Goal: Information Seeking & Learning: Find specific fact

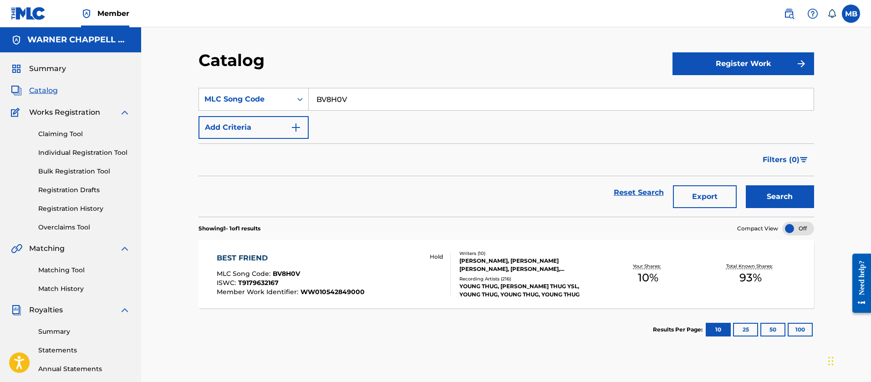
click at [219, 86] on section "SearchWithCriteriaca3ca3a0-8dec-4416-b365-9b8c5d201f75 MLC Song Code BV8H0V Add…" at bounding box center [507, 147] width 616 height 140
type input "MV394R"
click at [746, 185] on button "Search" at bounding box center [780, 196] width 68 height 23
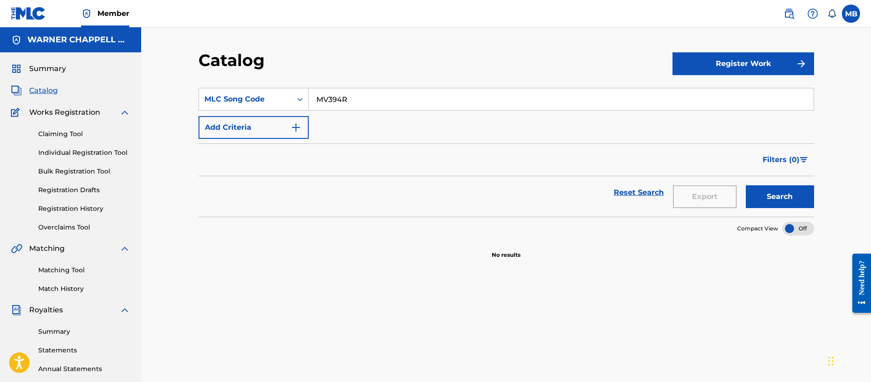
click at [785, 9] on img at bounding box center [789, 13] width 11 height 11
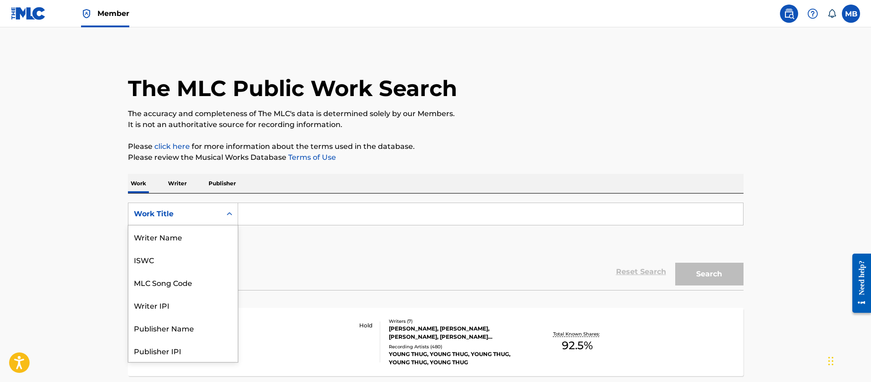
click at [197, 218] on div "Work Title" at bounding box center [175, 214] width 82 height 11
click at [199, 239] on div "MLC Song Code" at bounding box center [182, 236] width 109 height 23
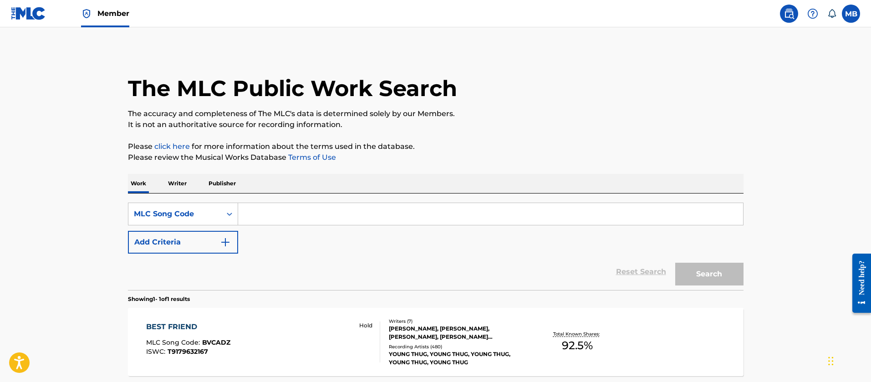
click at [244, 229] on div "SearchWithCriteriaf8e50896-74ee-4871-be49-fa243f49d4e1 MLC Song Code Add Criter…" at bounding box center [436, 228] width 616 height 51
click at [304, 212] on input "Search Form" at bounding box center [490, 214] width 505 height 22
paste input "MV394R"
type input "MV394R"
click at [675, 263] on button "Search" at bounding box center [709, 274] width 68 height 23
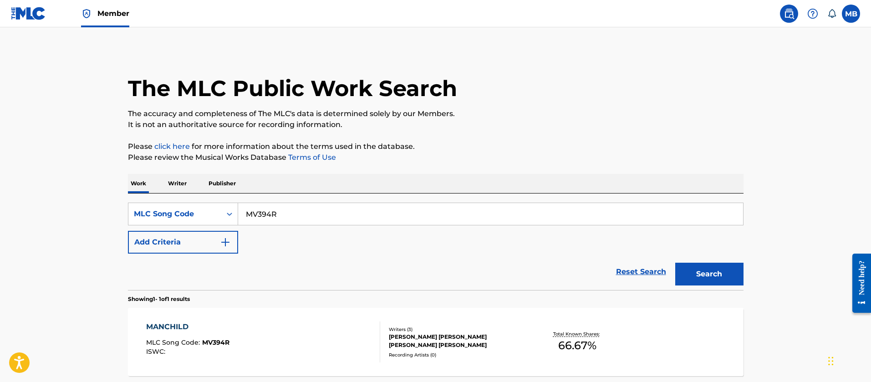
click at [283, 336] on div "MANCHILD MLC Song Code : MV394R ISWC :" at bounding box center [263, 341] width 234 height 41
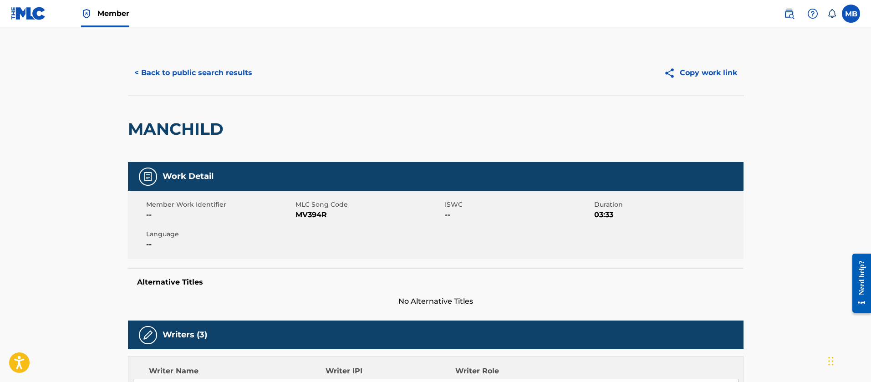
click at [217, 73] on button "< Back to public search results" at bounding box center [193, 72] width 131 height 23
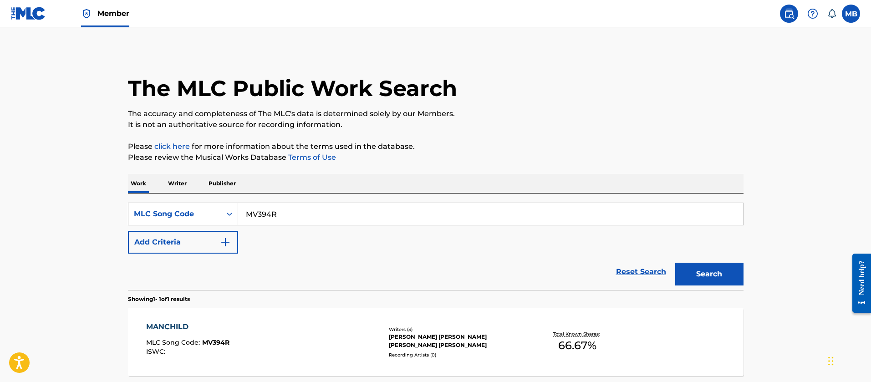
drag, startPoint x: 286, startPoint y: 218, endPoint x: 95, endPoint y: 207, distance: 191.1
click at [101, 214] on main "The MLC Public Work Search The accuracy and completeness of The MLC's data is d…" at bounding box center [435, 225] width 871 height 396
paste input "T45ZRN"
type input "T45ZRN"
click at [675, 263] on button "Search" at bounding box center [709, 274] width 68 height 23
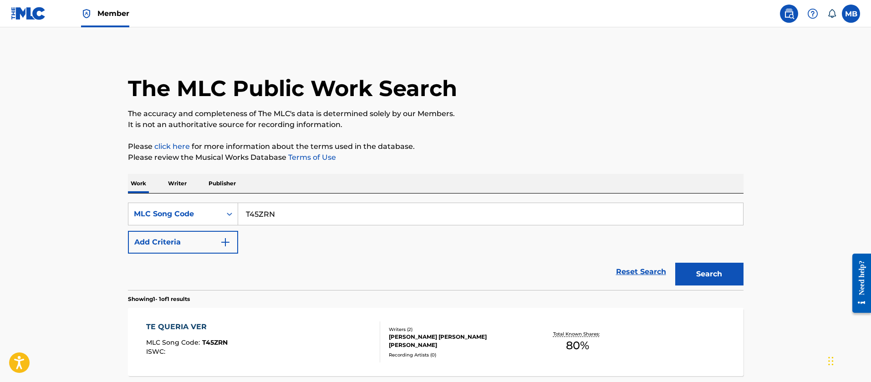
click at [280, 348] on div "TE QUERIA VER MLC Song Code : T45ZRN ISWC :" at bounding box center [263, 341] width 234 height 41
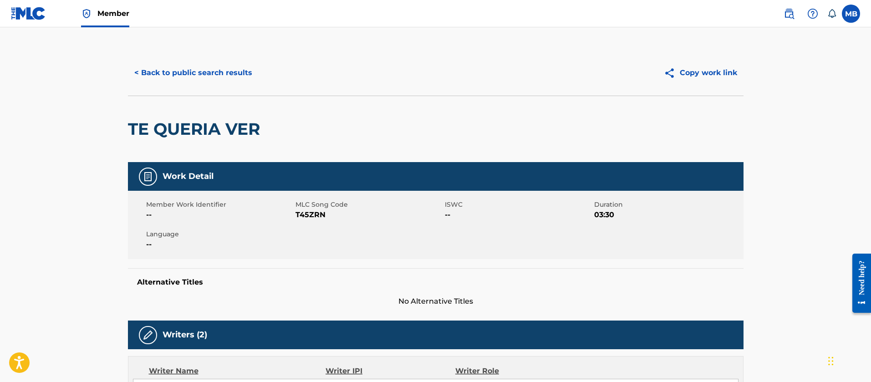
click at [112, 6] on link "Member" at bounding box center [105, 13] width 48 height 27
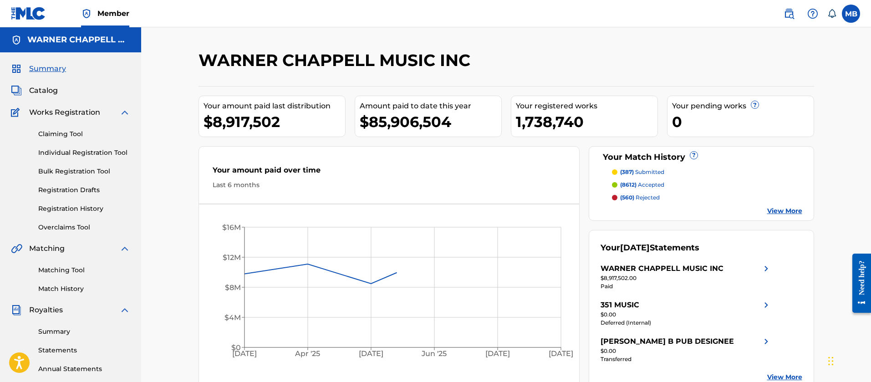
click at [49, 95] on span "Catalog" at bounding box center [43, 90] width 29 height 11
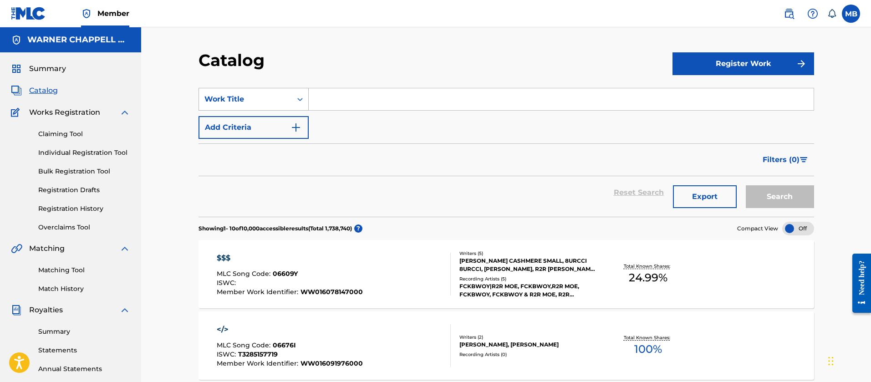
click at [246, 110] on div "Work Title" at bounding box center [254, 99] width 110 height 23
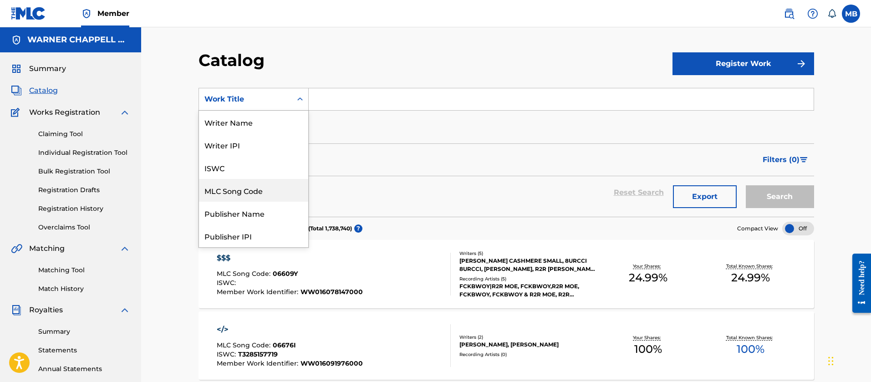
click at [245, 191] on div "MLC Song Code" at bounding box center [253, 190] width 109 height 23
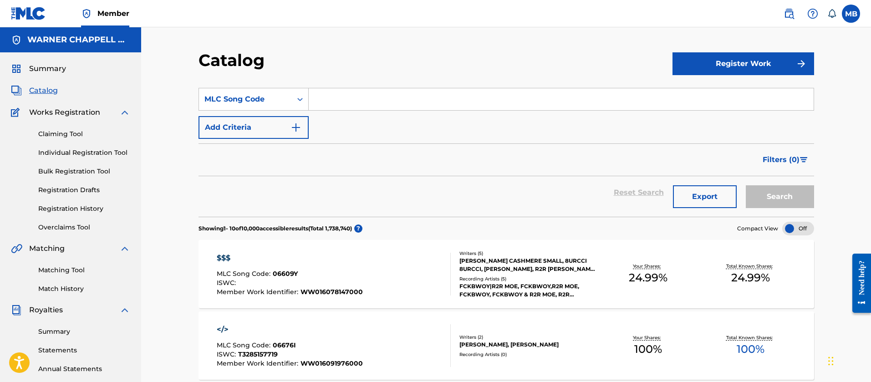
click at [366, 103] on input "Search Form" at bounding box center [561, 99] width 505 height 22
paste input "S66ZO3"
type input "S66ZO3"
click at [746, 185] on button "Search" at bounding box center [780, 196] width 68 height 23
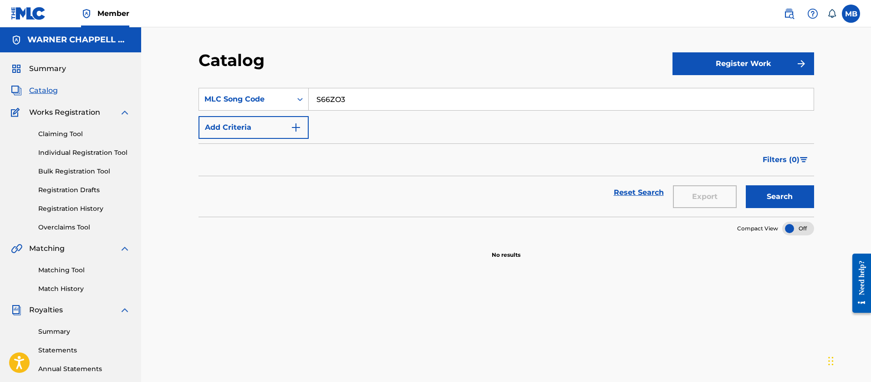
click at [356, 107] on input "S66ZO3" at bounding box center [561, 99] width 505 height 22
click at [746, 185] on button "Search" at bounding box center [780, 196] width 68 height 23
click at [284, 103] on div "MLC Song Code" at bounding box center [245, 99] width 82 height 11
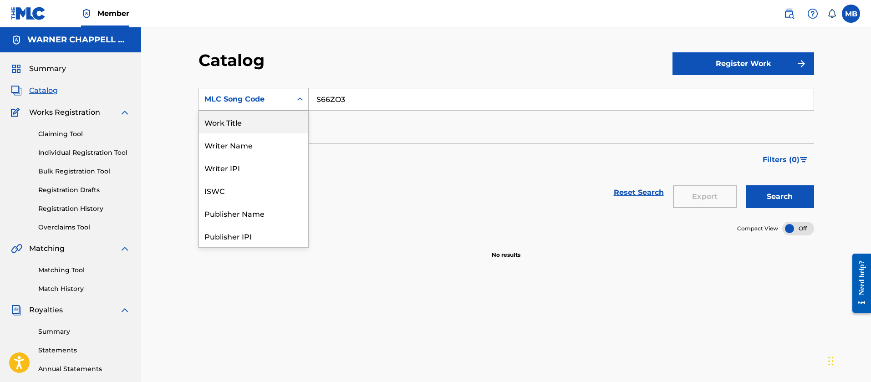
click at [250, 131] on div "Work Title" at bounding box center [253, 122] width 109 height 23
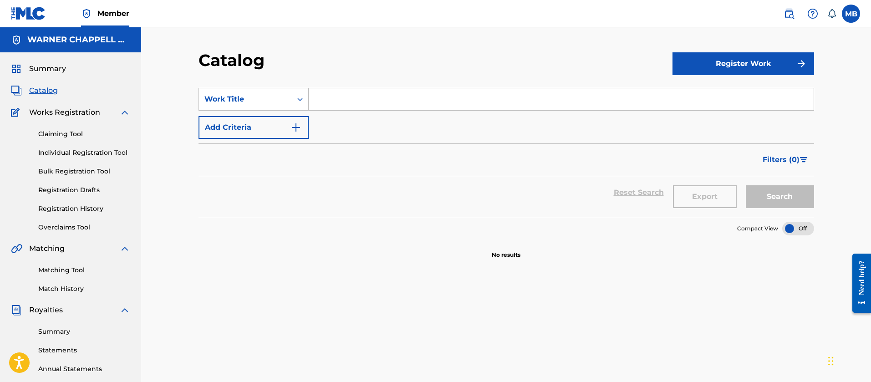
click at [345, 109] on input "Search Form" at bounding box center [561, 99] width 505 height 22
paste input "SOMEBODY LOVES ME"
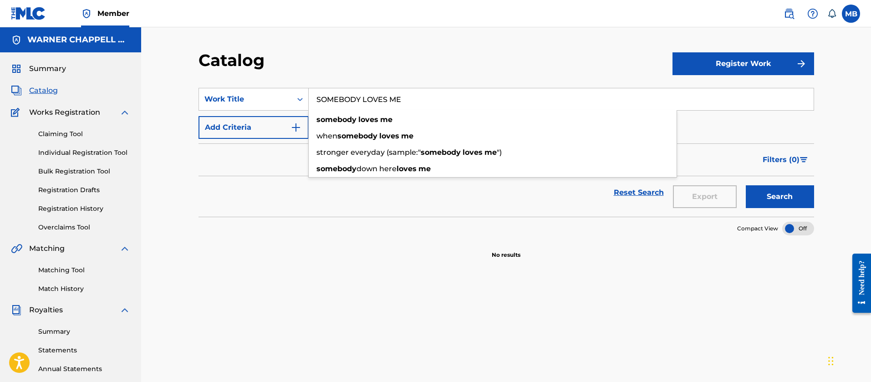
type input "SOMEBODY LOVES ME"
click at [746, 185] on button "Search" at bounding box center [780, 196] width 68 height 23
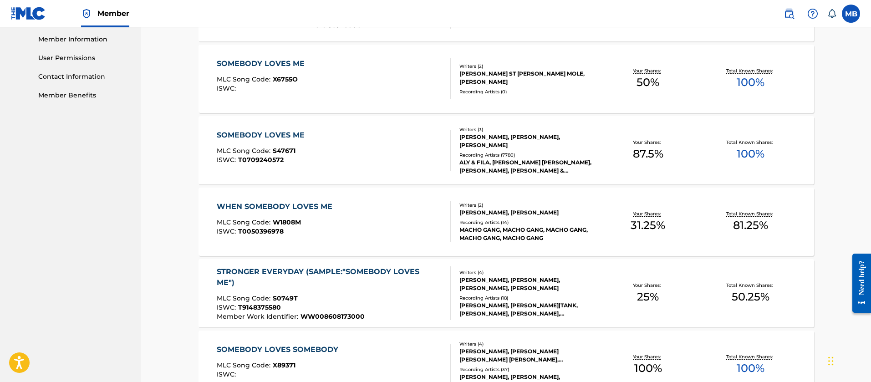
scroll to position [273, 0]
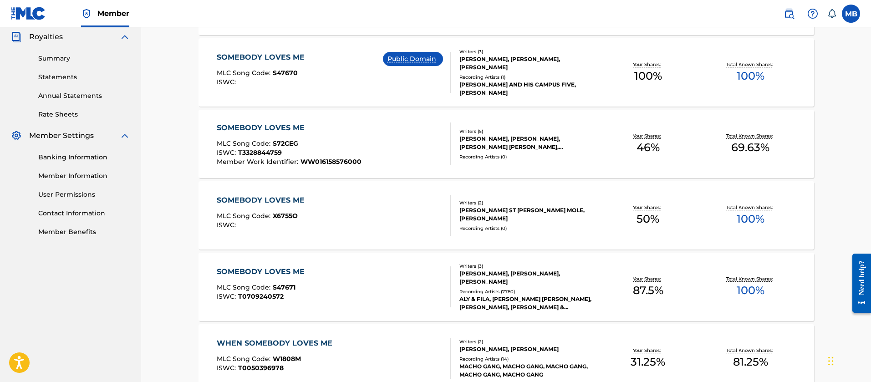
click at [395, 157] on div "SOMEBODY LOVES ME MLC Song Code : S72CEG ISWC : T3328844759 Member Work Identif…" at bounding box center [334, 143] width 234 height 43
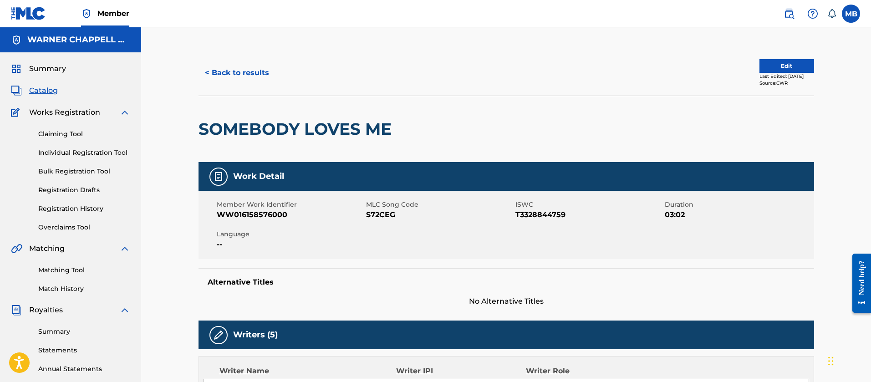
click at [377, 211] on span "S72CEG" at bounding box center [439, 214] width 147 height 11
copy span "S72CEG"
click at [45, 89] on span "Catalog" at bounding box center [43, 90] width 29 height 11
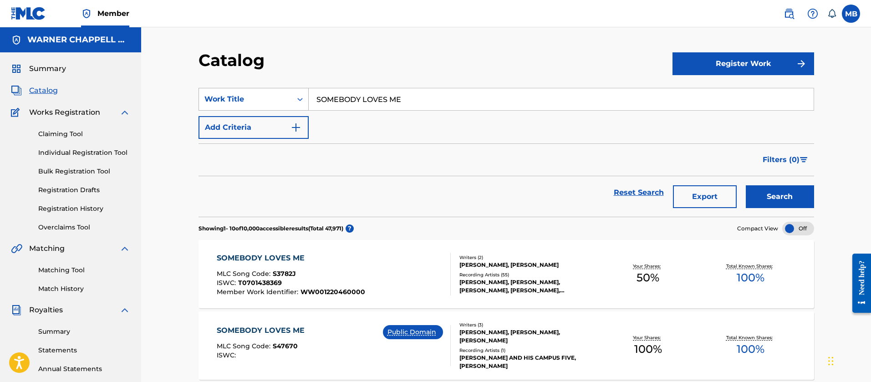
click at [248, 105] on div "Work Title" at bounding box center [245, 99] width 93 height 17
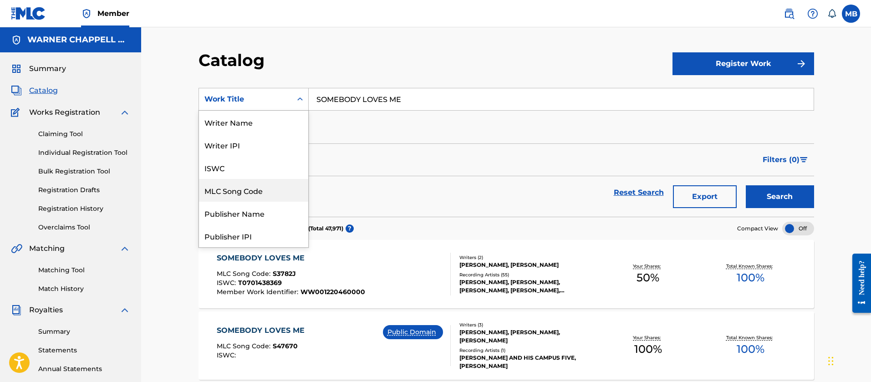
click at [246, 185] on div "MLC Song Code" at bounding box center [253, 190] width 109 height 23
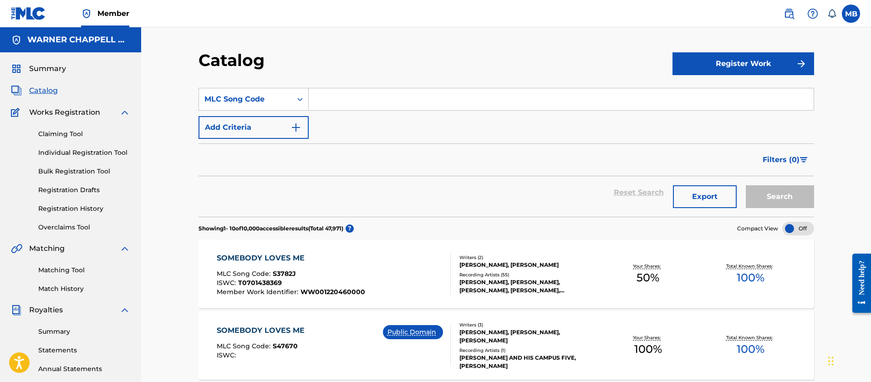
click at [360, 98] on input "Search Form" at bounding box center [561, 99] width 505 height 22
paste input "RO7QNP"
click at [746, 185] on button "Search" at bounding box center [780, 196] width 68 height 23
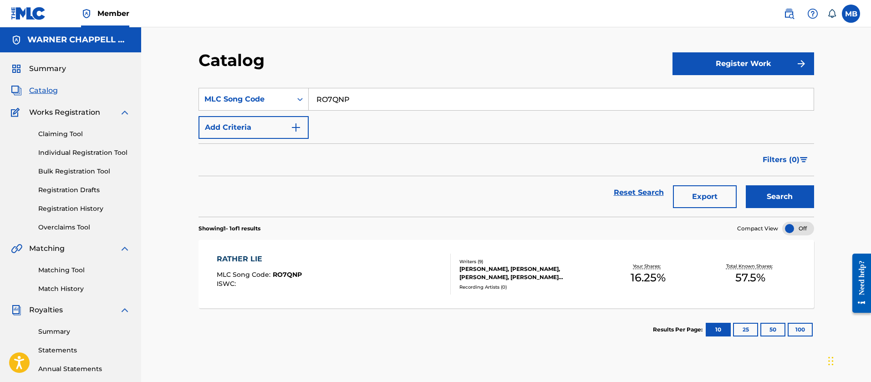
drag, startPoint x: 374, startPoint y: 108, endPoint x: 166, endPoint y: 101, distance: 208.2
click at [164, 103] on div "Catalog Register Work SearchWithCriteria770a24e6-bbba-4f76-b4fe-0bb2f9ef5540 ML…" at bounding box center [506, 274] width 730 height 494
paste input "ER88YC"
click at [746, 185] on button "Search" at bounding box center [780, 196] width 68 height 23
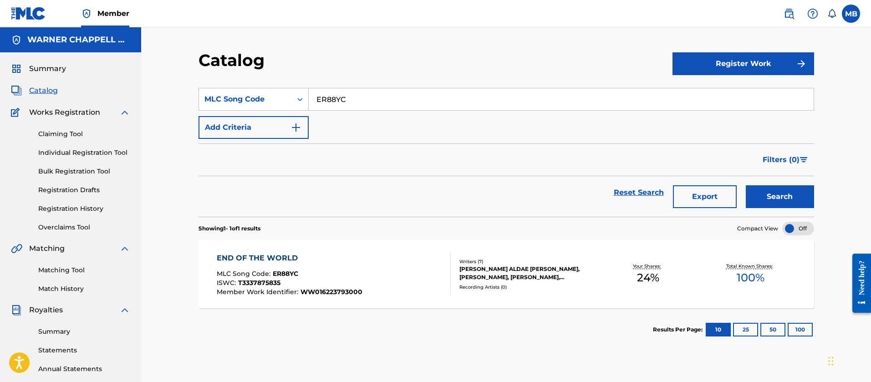
drag, startPoint x: 354, startPoint y: 100, endPoint x: 94, endPoint y: 73, distance: 261.4
click at [129, 91] on main "[PERSON_NAME] MUSIC INC Summary Catalog Works Registration Claiming Tool Indivi…" at bounding box center [435, 274] width 871 height 494
paste input "SI7PR4"
type input "SI7PR4"
click at [746, 185] on button "Search" at bounding box center [780, 196] width 68 height 23
